Goal: Navigation & Orientation: Find specific page/section

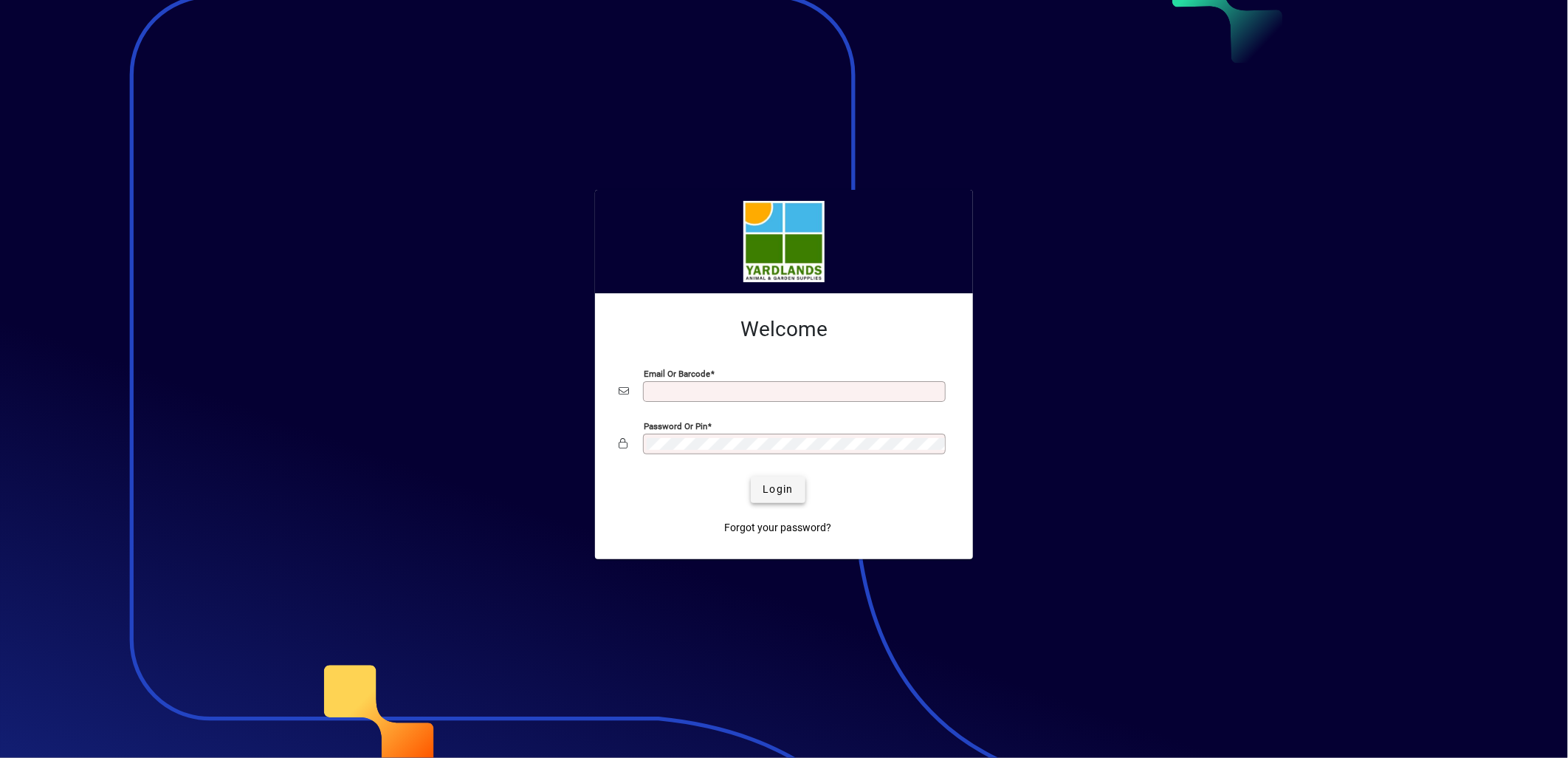
type input "**********"
click at [774, 486] on span "Login" at bounding box center [777, 489] width 30 height 15
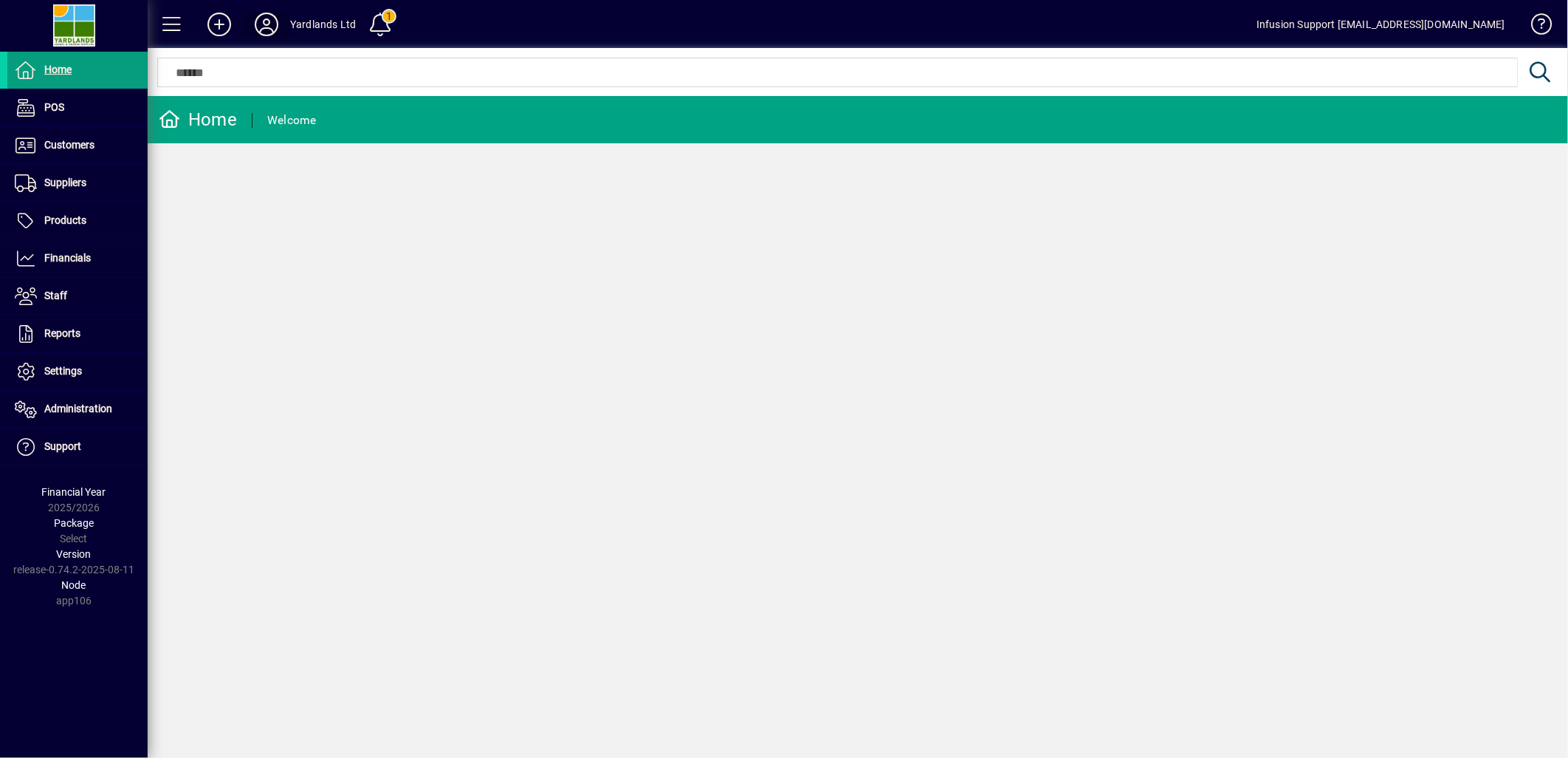
click at [270, 23] on icon at bounding box center [267, 24] width 29 height 24
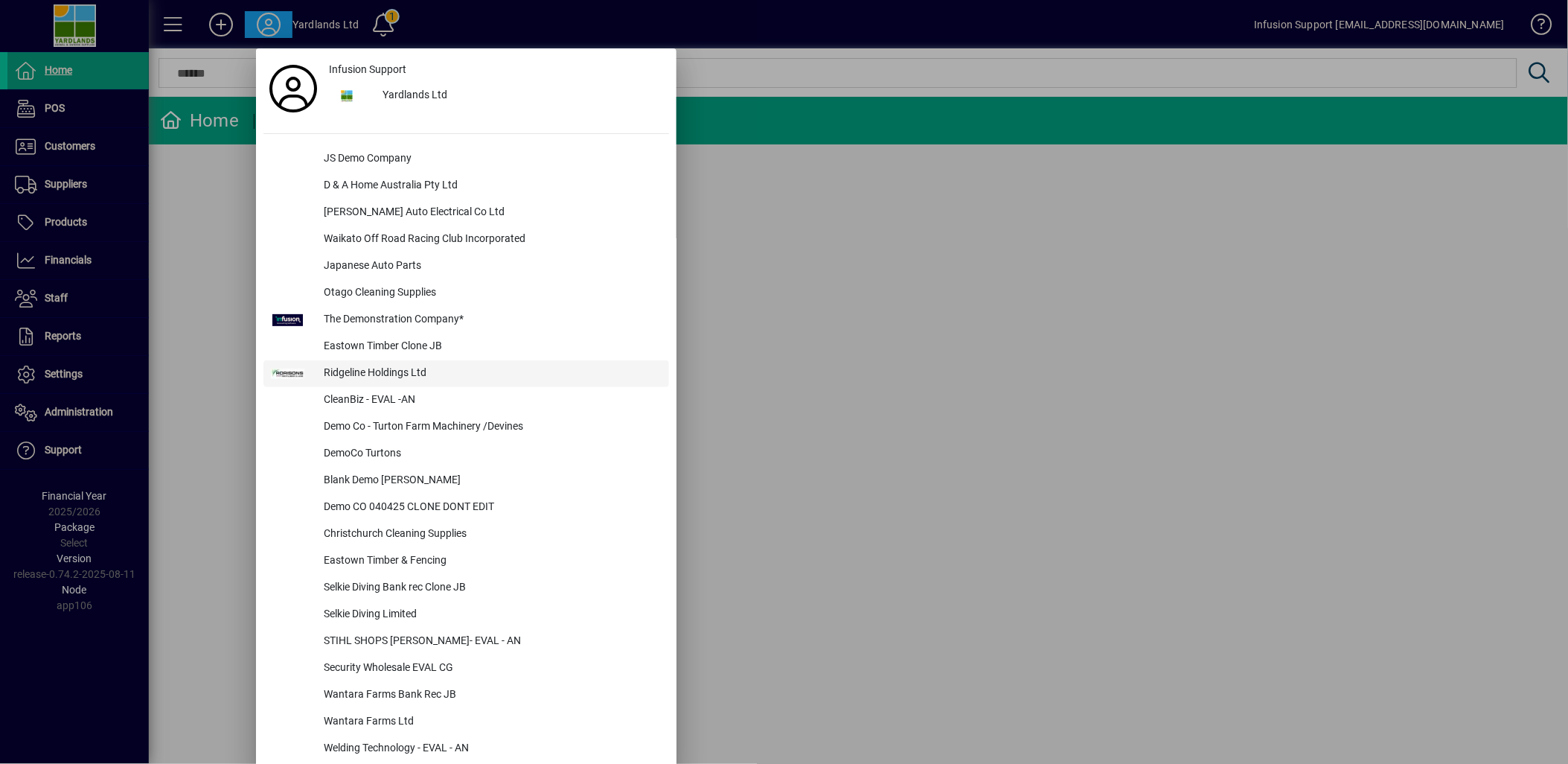
click at [397, 369] on div "Ridgeline Holdings Ltd" at bounding box center [491, 374] width 357 height 27
